Goal: Task Accomplishment & Management: Manage account settings

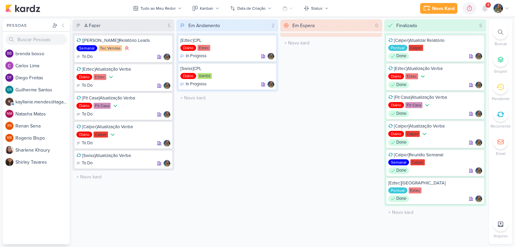
click at [497, 120] on div at bounding box center [500, 114] width 15 height 15
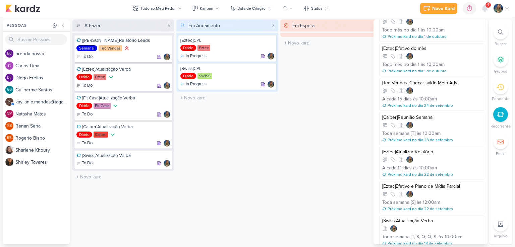
scroll to position [324, 0]
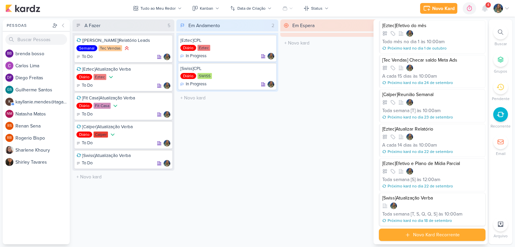
click at [423, 203] on div at bounding box center [432, 206] width 101 height 7
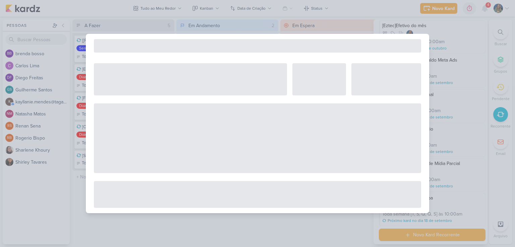
select select "12"
select select "week"
select select "10"
select select "America/Sao_Paulo"
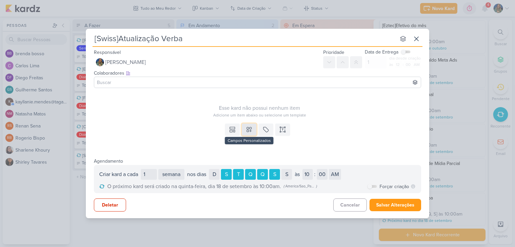
click at [250, 129] on icon at bounding box center [249, 129] width 7 height 7
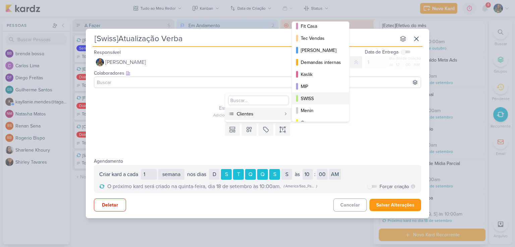
scroll to position [97, 0]
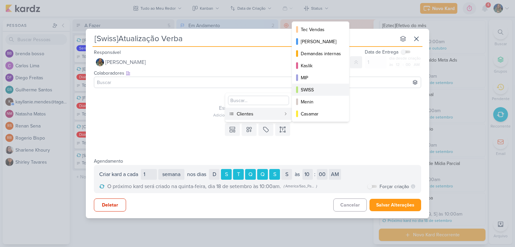
click at [316, 91] on div "SWISS" at bounding box center [321, 89] width 40 height 7
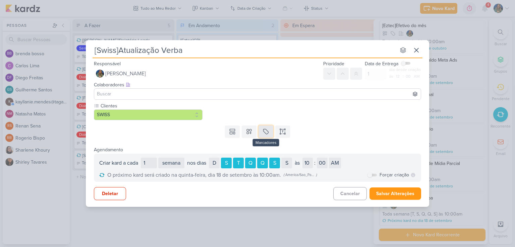
click at [261, 130] on button at bounding box center [265, 132] width 15 height 12
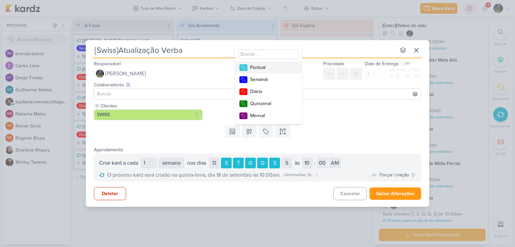
click at [275, 66] on div "Pontual" at bounding box center [272, 67] width 44 height 7
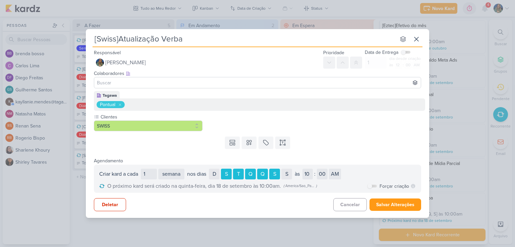
click at [120, 103] on icon at bounding box center [120, 105] width 4 height 4
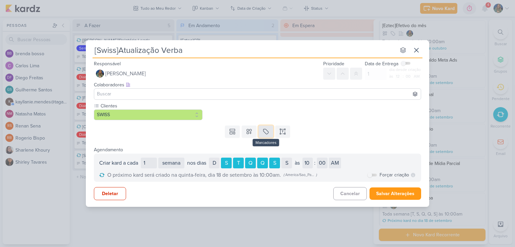
click at [261, 132] on button at bounding box center [265, 132] width 15 height 12
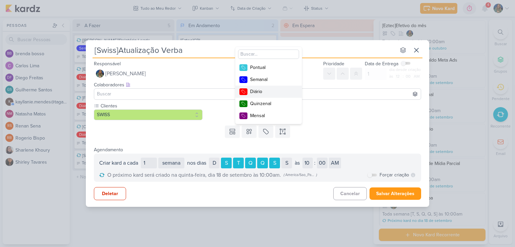
click at [268, 93] on div "Diário" at bounding box center [272, 91] width 44 height 7
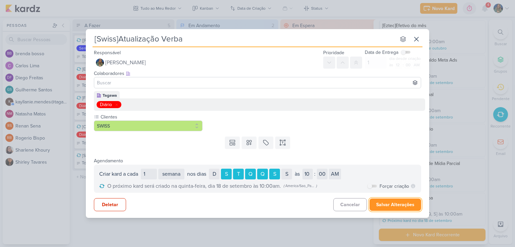
click at [386, 203] on button "Salvar Alterações" at bounding box center [395, 205] width 52 height 12
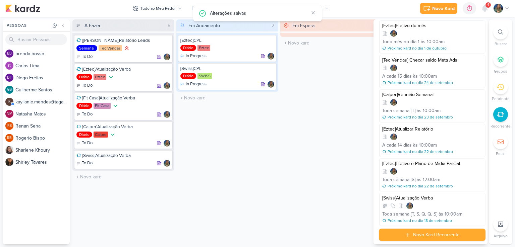
click at [331, 130] on div "Em Espera 0 O título do kard deve ter menos que 100 caracteres" at bounding box center [331, 131] width 102 height 225
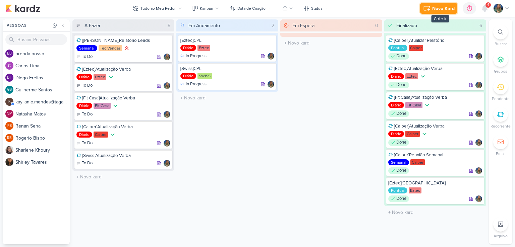
click at [447, 10] on div "Novo Kard" at bounding box center [443, 8] width 22 height 7
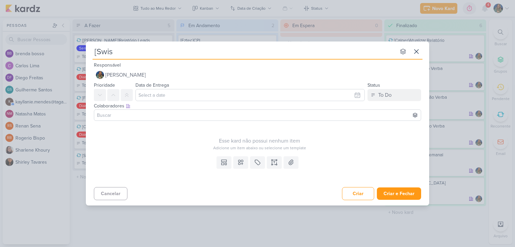
type input "[Swiss"
type input "[[GEOGRAPHIC_DATA]]"
type input "[Swiss]SUbir"
type input "[Swiss]SUbi"
click at [164, 60] on div "[Swiss]SUbi nenhum grupo disponível esc Responsável [PERSON_NAME] Nenhum contat…" at bounding box center [257, 122] width 343 height 160
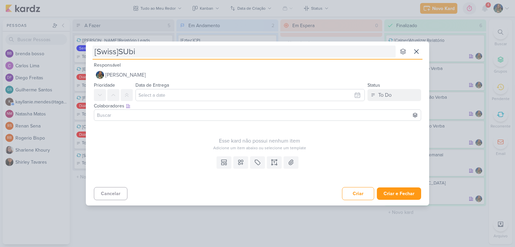
click at [160, 53] on input "[Swiss]SUbi" at bounding box center [243, 52] width 303 height 12
type input "[Swiss]S"
type input "[Swiss]Su"
type input "[Swiss]Subir V"
type input "[Swiss]Subir Video Pitanguy"
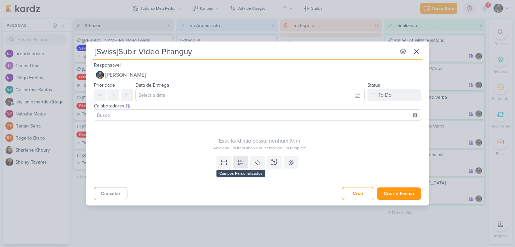
type input "[Swiss]Subir Video Pitanguy"
click at [240, 165] on icon at bounding box center [240, 162] width 7 height 7
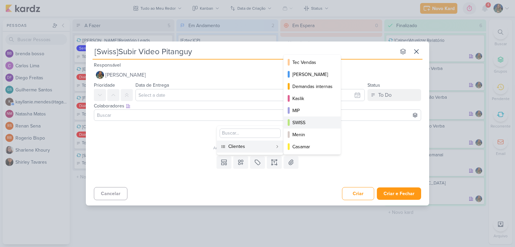
click at [299, 124] on div "SWISS" at bounding box center [312, 122] width 40 height 7
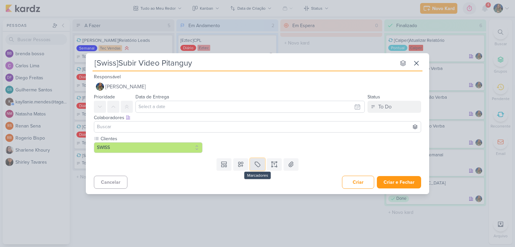
click at [256, 169] on button at bounding box center [257, 165] width 15 height 12
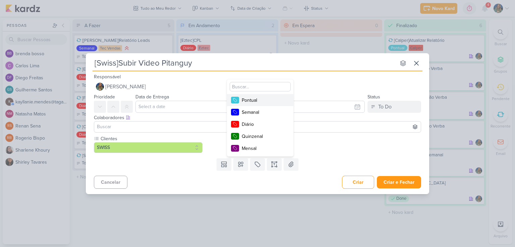
click at [253, 101] on div "Pontual" at bounding box center [264, 100] width 44 height 7
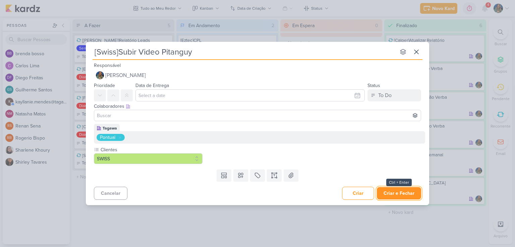
click at [393, 192] on button "Criar e Fechar" at bounding box center [399, 193] width 44 height 12
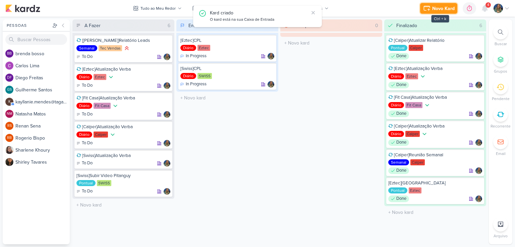
click at [440, 12] on div "Novo Kard" at bounding box center [443, 8] width 22 height 7
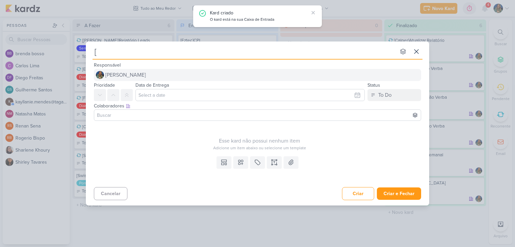
type input "[S"
type input "[Swiss]C"
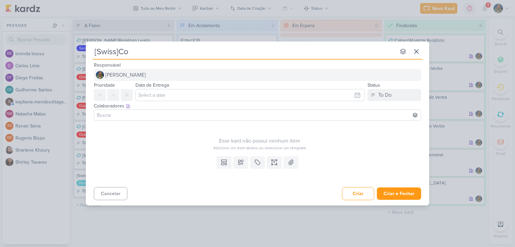
type input "[Swiss]Con"
type input "[Swiss]Contato SUporte"
type input "[Swiss]Contato SU"
type input "[Swiss]Contato S"
type input "[Swiss]Contato Suporte"
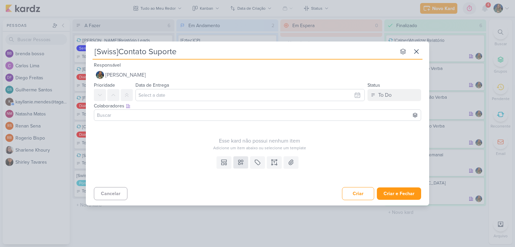
type input "[Swiss]Contato Suporte"
click at [242, 166] on button at bounding box center [240, 163] width 15 height 12
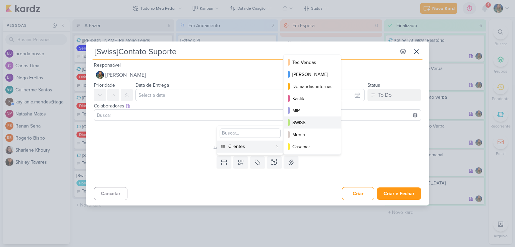
click at [304, 122] on div "SWISS" at bounding box center [312, 122] width 40 height 7
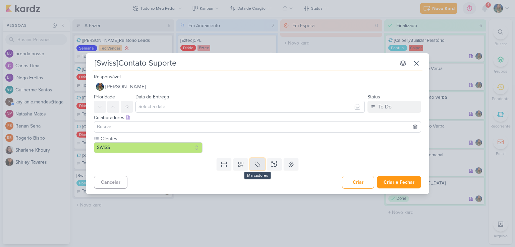
click at [260, 163] on icon at bounding box center [257, 164] width 7 height 7
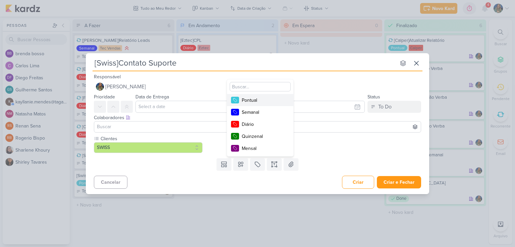
click at [256, 102] on div "Pontual" at bounding box center [264, 100] width 44 height 7
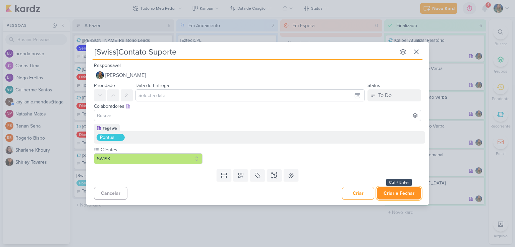
click at [386, 192] on button "Criar e Fechar" at bounding box center [399, 193] width 44 height 12
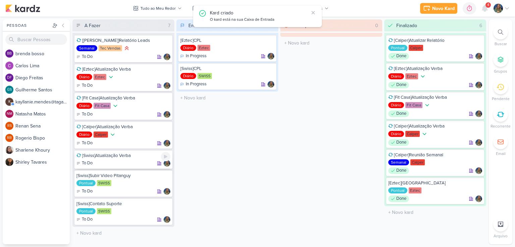
click at [115, 164] on div "To Do" at bounding box center [123, 163] width 94 height 7
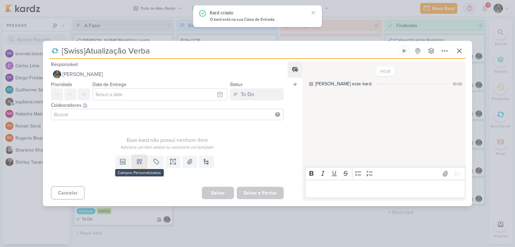
click at [140, 161] on icon at bounding box center [139, 162] width 5 height 5
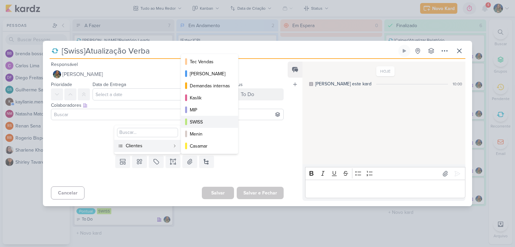
click at [200, 119] on div "SWISS" at bounding box center [210, 122] width 40 height 7
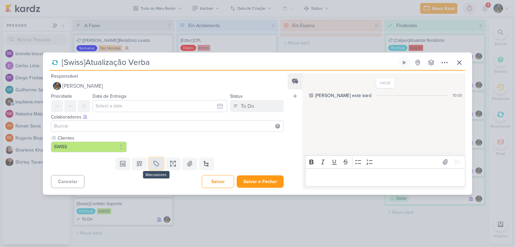
click at [156, 162] on icon at bounding box center [156, 164] width 7 height 7
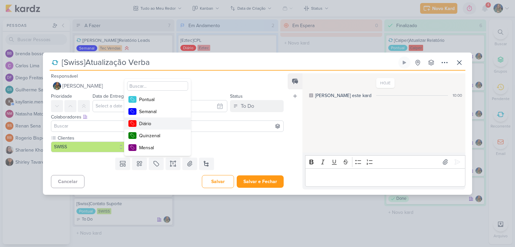
click at [158, 125] on div "Diário" at bounding box center [161, 123] width 44 height 7
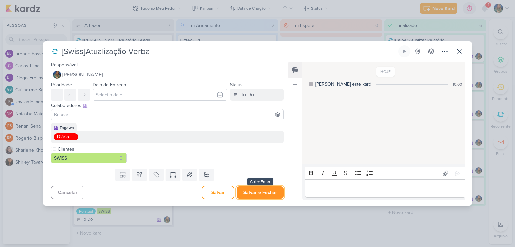
click at [249, 191] on button "Salvar e Fechar" at bounding box center [260, 193] width 47 height 12
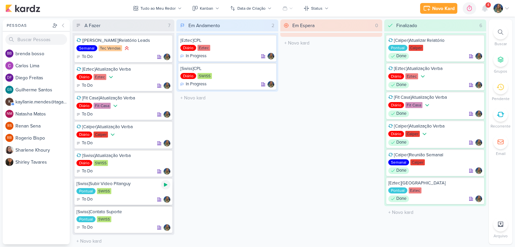
click at [164, 184] on icon at bounding box center [165, 185] width 3 height 4
click at [166, 185] on img at bounding box center [165, 184] width 9 height 9
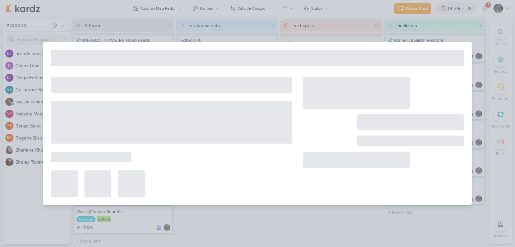
click at [166, 184] on div at bounding box center [171, 184] width 241 height 27
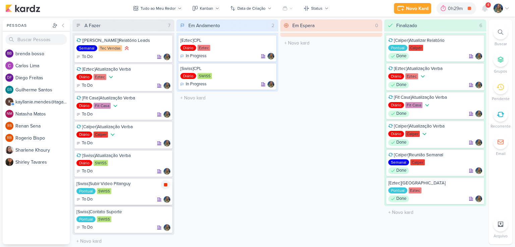
click at [166, 184] on icon at bounding box center [165, 184] width 3 height 3
click at [166, 213] on icon at bounding box center [165, 213] width 3 height 4
click at [456, 8] on div "0h29m" at bounding box center [456, 8] width 17 height 7
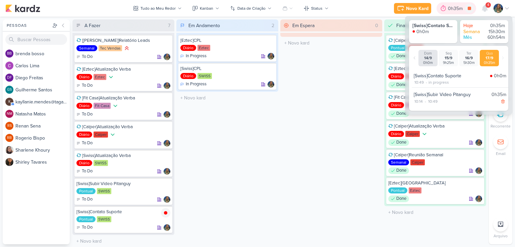
click at [456, 10] on div "0h35m" at bounding box center [456, 8] width 17 height 7
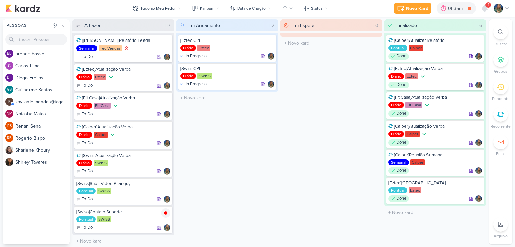
click at [333, 133] on div "Em Espera 0 O título do kard deve ter menos que 100 caracteres" at bounding box center [331, 131] width 102 height 225
